Goal: Find specific page/section: Find specific page/section

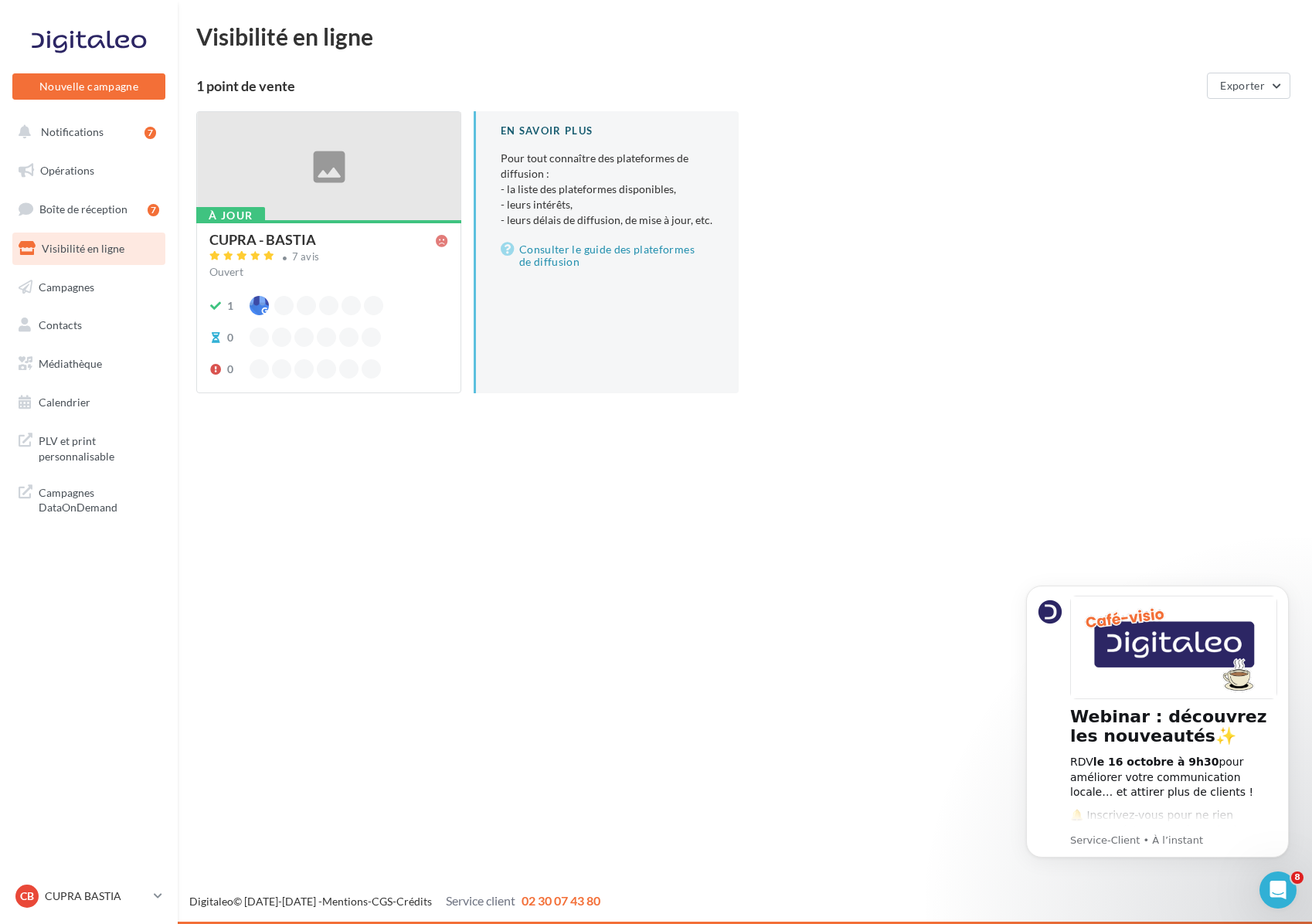
click at [284, 242] on div "CUPRA - BASTIA" at bounding box center [263, 239] width 107 height 14
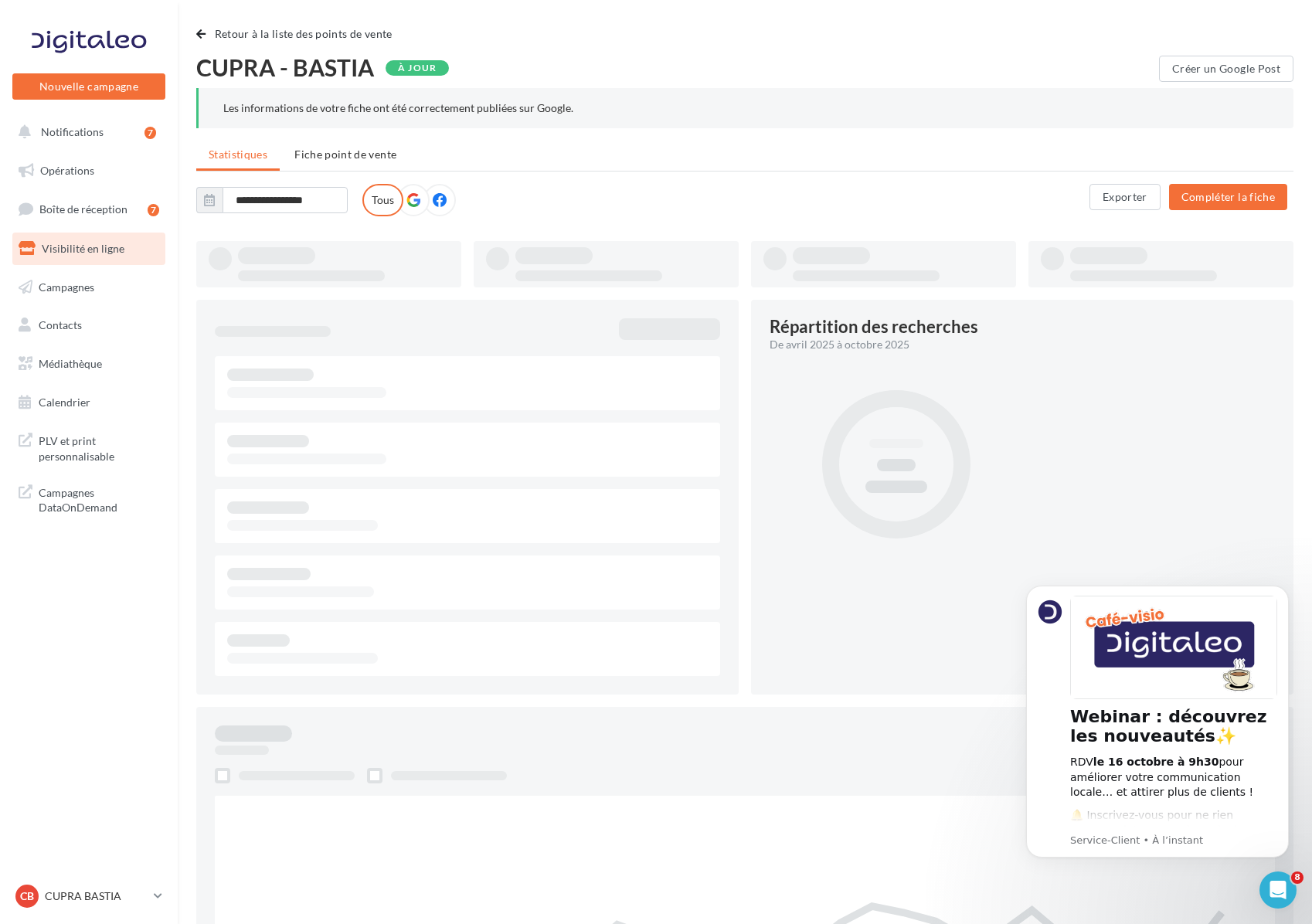
type input "**********"
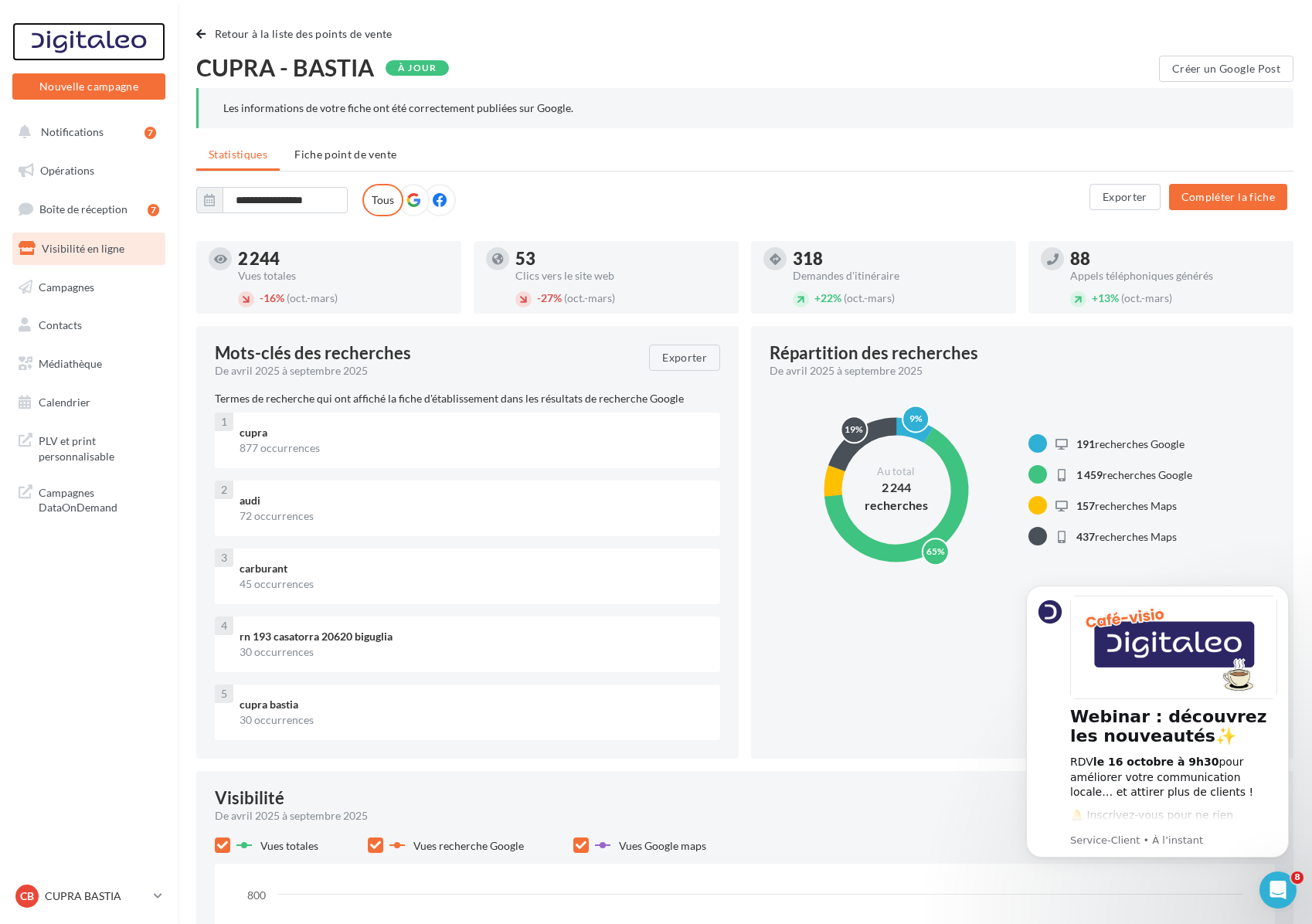
click at [82, 49] on div at bounding box center [88, 42] width 124 height 39
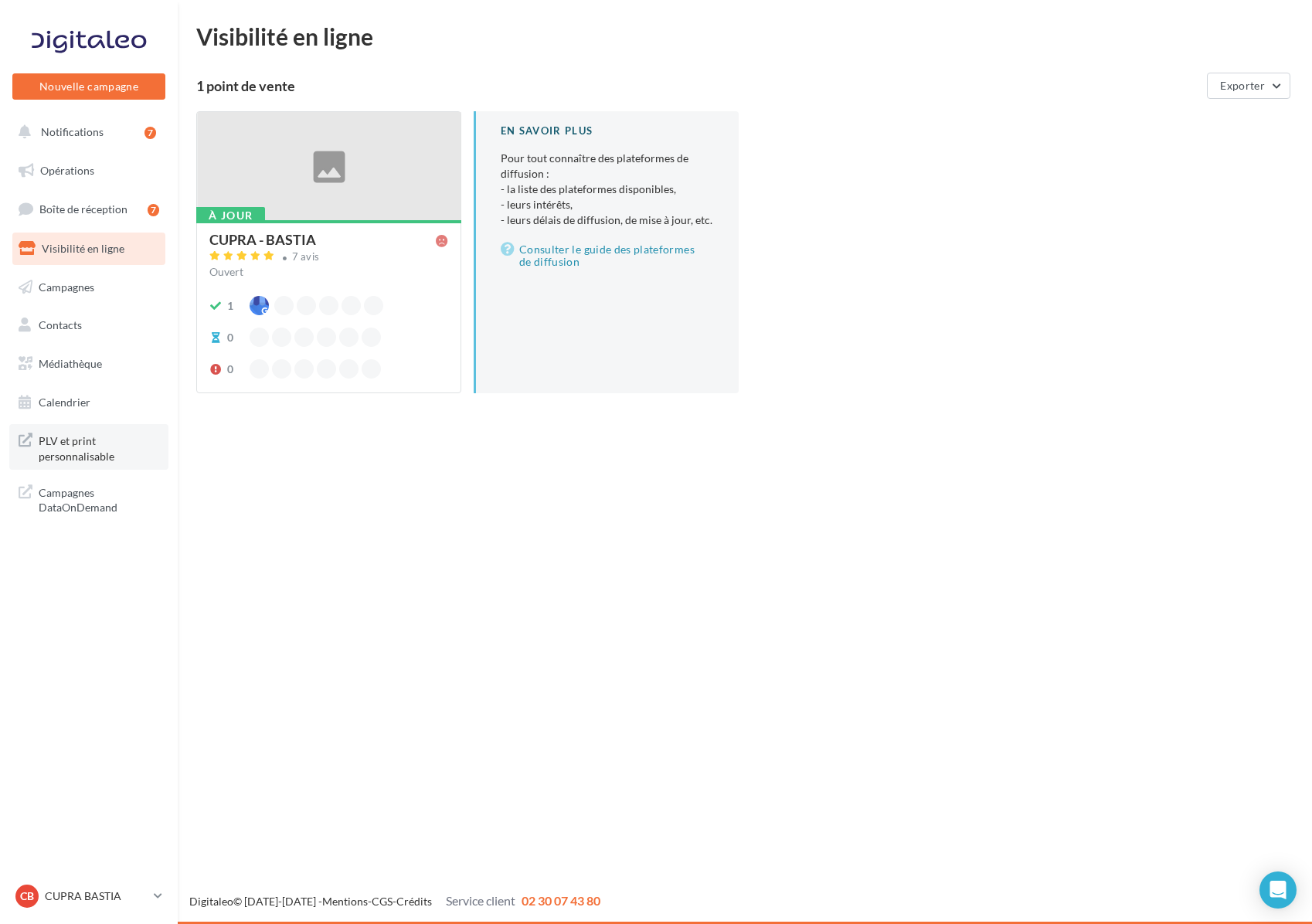
click at [80, 449] on span "PLV et print personnalisable" at bounding box center [98, 446] width 120 height 33
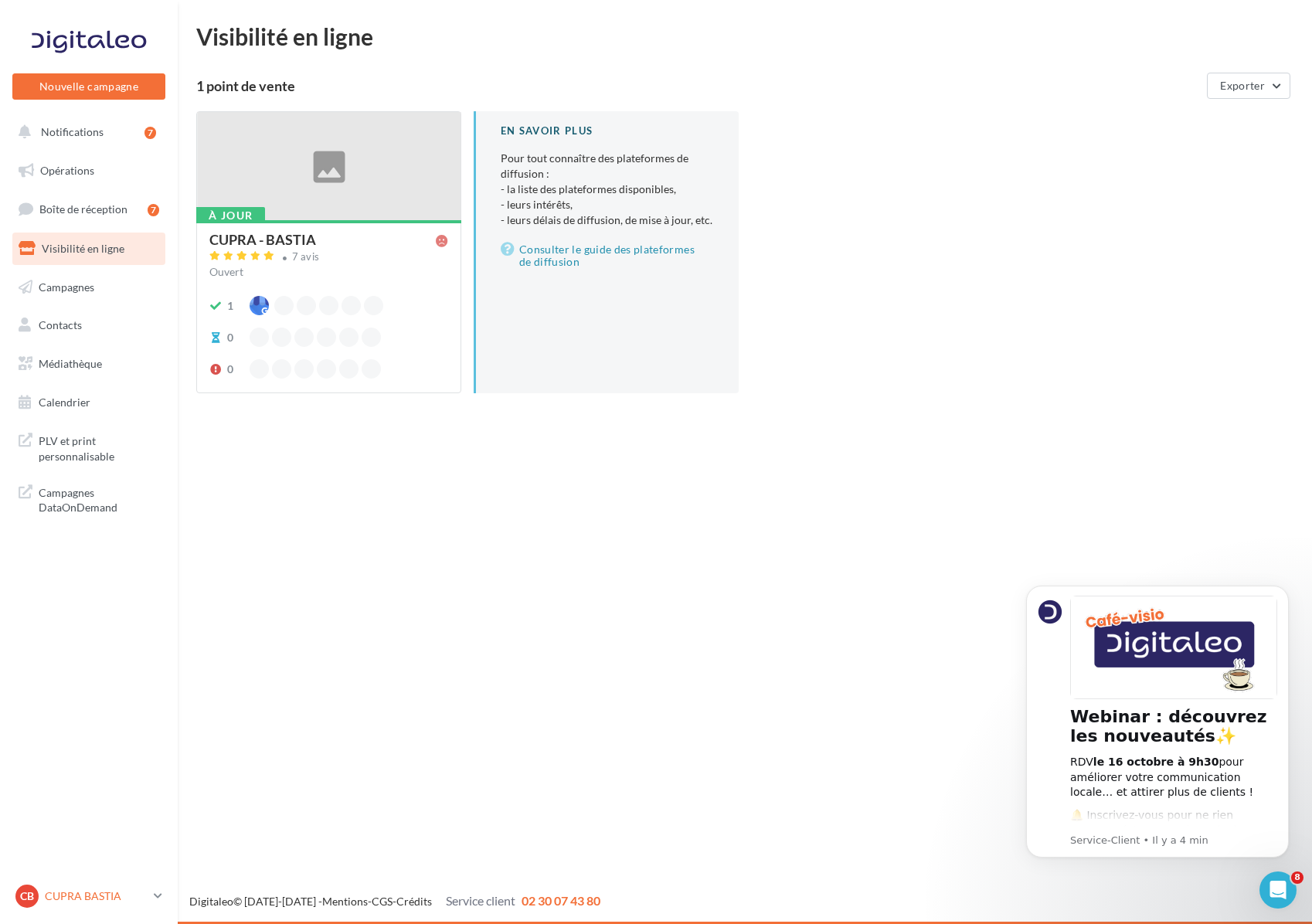
click at [54, 884] on link "CB CUPRA BASTIA cupra_bastia" at bounding box center [89, 896] width 153 height 29
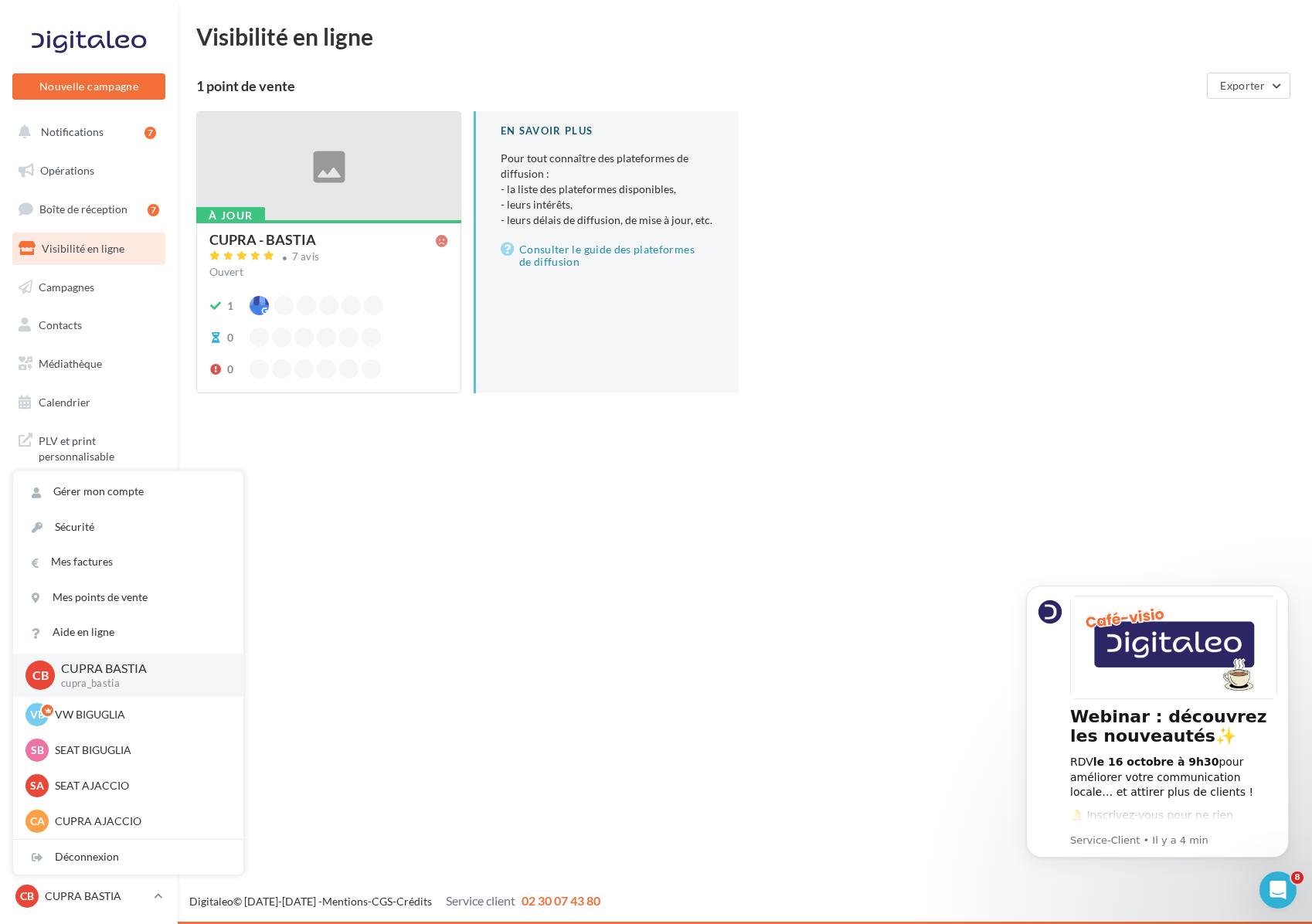
scroll to position [107, 0]
click at [609, 750] on div "Nouvelle campagne Nouvelle campagne Notifications 7 Opérations Boîte de récepti…" at bounding box center [656, 462] width 1312 height 924
